Goal: Information Seeking & Learning: Learn about a topic

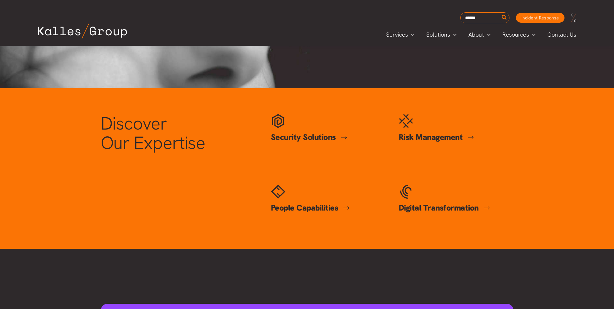
scroll to position [227, 0]
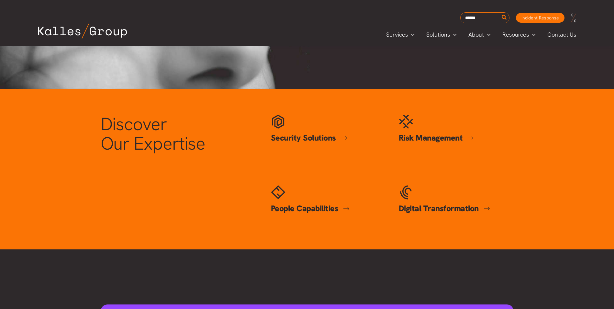
click at [318, 135] on link "Security Solutions" at bounding box center [309, 137] width 76 height 11
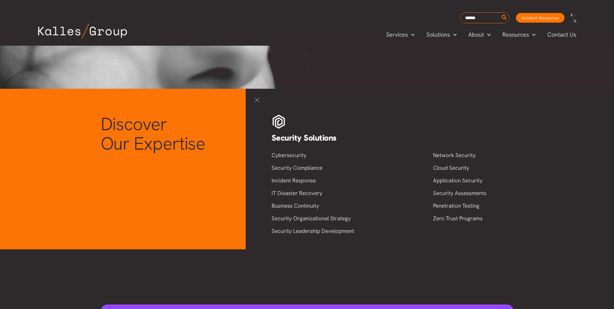
click at [255, 97] on link at bounding box center [256, 99] width 9 height 9
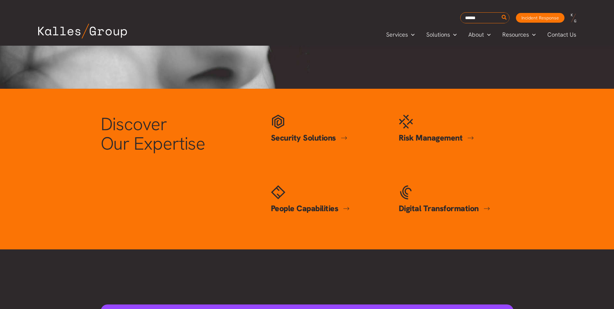
drag, startPoint x: 296, startPoint y: 147, endPoint x: 300, endPoint y: 142, distance: 6.5
click at [295, 147] on div "Security Solutions Security Solutions Cybersecurity Security Compliance Inciden…" at bounding box center [328, 132] width 115 height 35
click at [301, 139] on link "Security Solutions" at bounding box center [309, 137] width 76 height 11
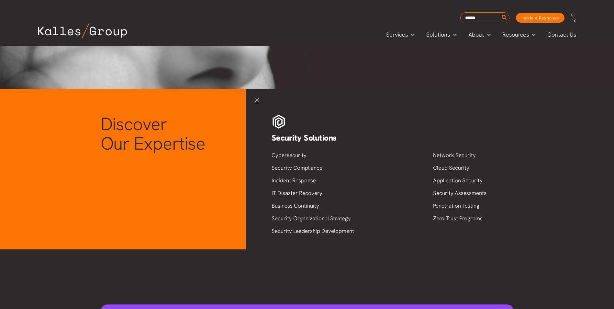
click at [258, 100] on link at bounding box center [256, 99] width 9 height 9
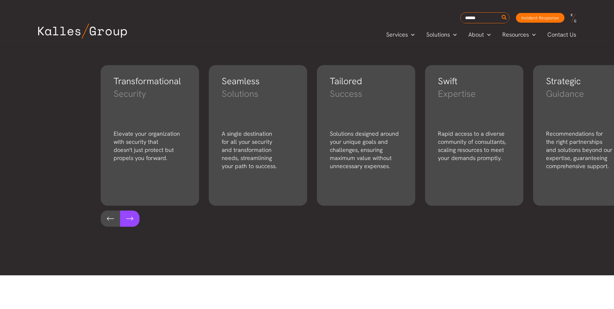
scroll to position [892, 0]
click at [126, 216] on button at bounding box center [129, 219] width 19 height 16
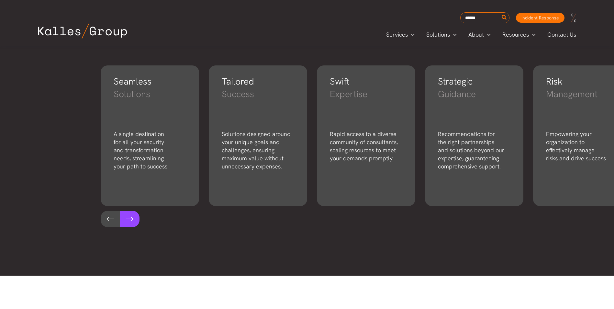
click at [126, 216] on button at bounding box center [129, 219] width 19 height 16
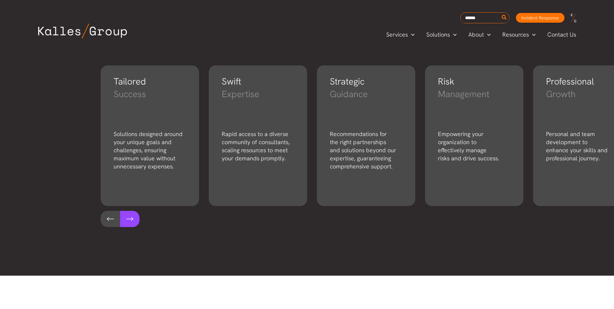
click at [126, 215] on button at bounding box center [129, 219] width 19 height 16
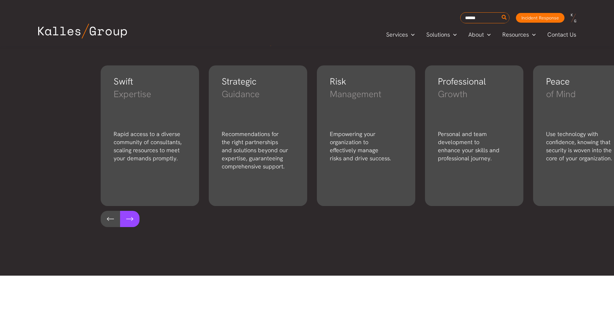
click at [126, 215] on button at bounding box center [129, 219] width 19 height 16
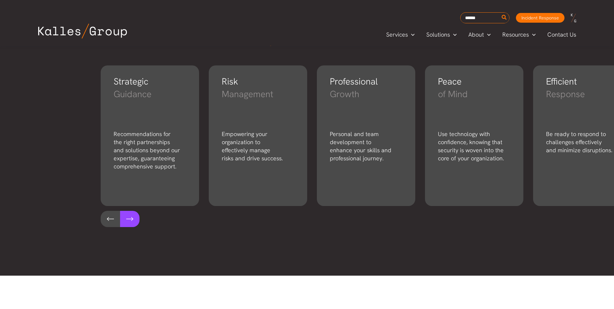
click at [127, 214] on button at bounding box center [129, 219] width 19 height 16
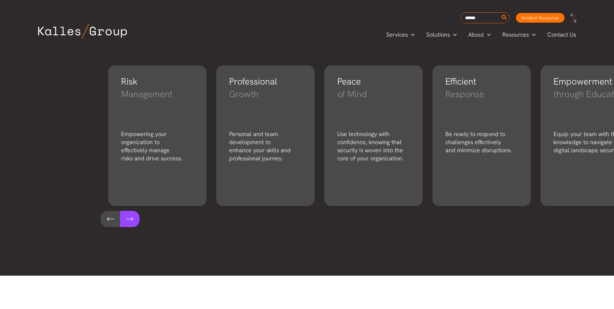
click at [127, 213] on button at bounding box center [129, 219] width 19 height 16
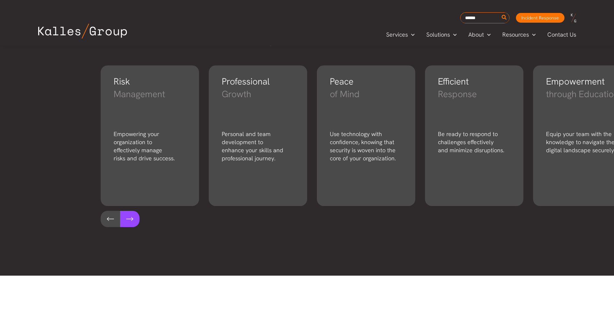
click at [128, 211] on button at bounding box center [129, 219] width 19 height 16
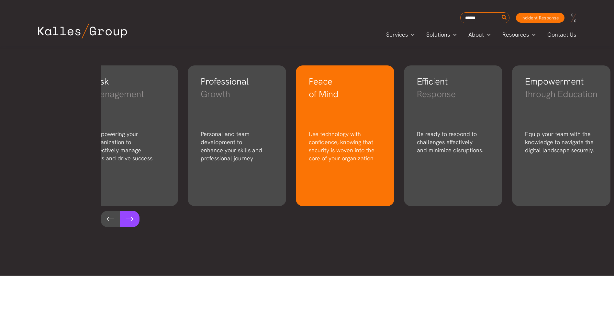
scroll to position [0, 565]
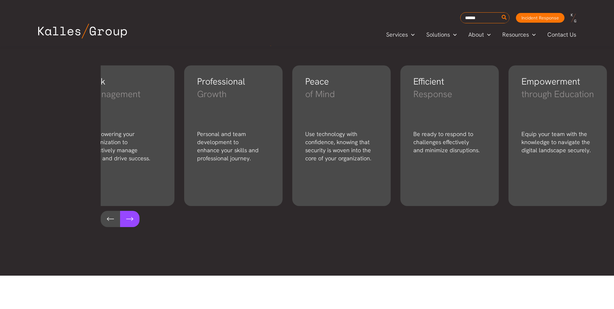
click at [124, 218] on button at bounding box center [129, 219] width 19 height 16
click at [127, 220] on button at bounding box center [129, 219] width 19 height 16
click at [128, 219] on button at bounding box center [129, 219] width 19 height 16
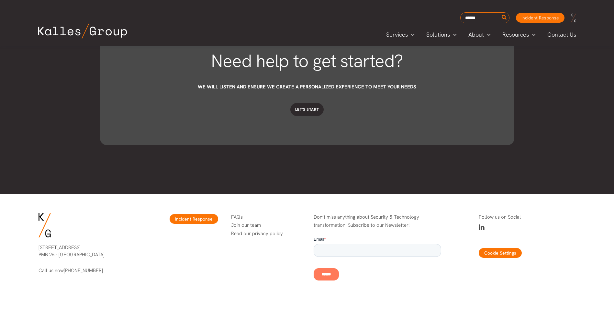
scroll to position [1799, 0]
